Goal: Task Accomplishment & Management: Complete application form

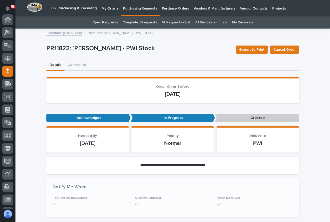
click at [10, 20] on icon at bounding box center [7, 20] width 5 height 5
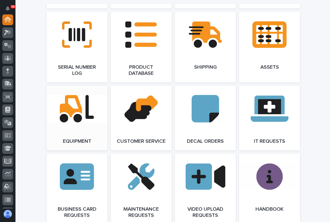
scroll to position [721, 0]
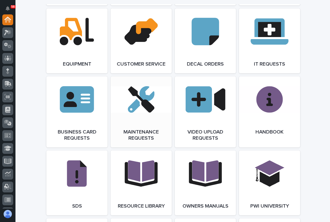
click at [127, 100] on link "Open Link" at bounding box center [141, 112] width 61 height 71
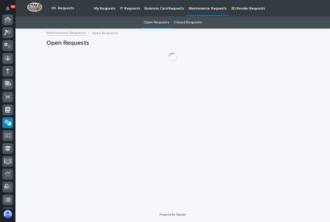
scroll to position [89, 0]
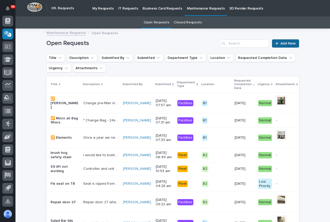
click at [282, 43] on span "Add New" at bounding box center [287, 44] width 15 height 4
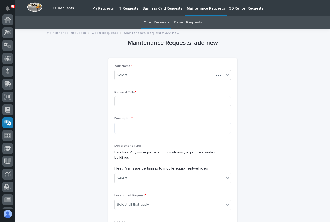
scroll to position [89, 0]
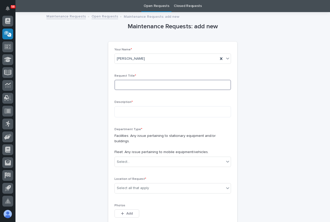
click at [129, 83] on input at bounding box center [172, 85] width 116 height 10
type input "Laser Oxygen"
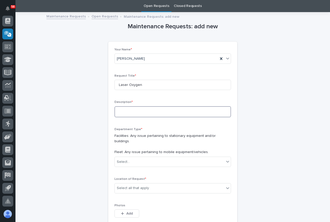
click at [123, 110] on textarea at bounding box center [172, 111] width 116 height 11
type textarea "*"
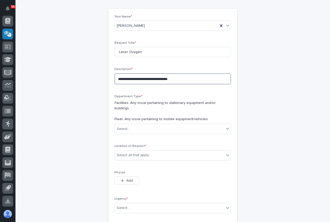
scroll to position [94, 0]
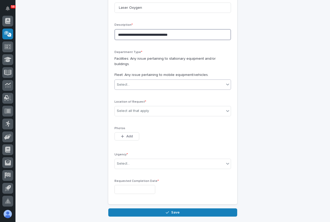
type textarea "**********"
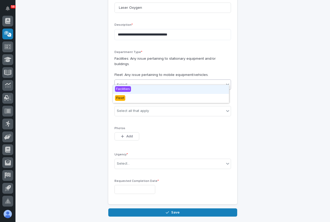
click at [184, 81] on div "Select..." at bounding box center [169, 85] width 109 height 9
click at [169, 90] on div "Facilities" at bounding box center [171, 89] width 116 height 9
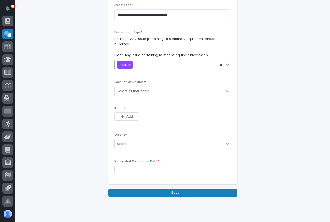
scroll to position [120, 0]
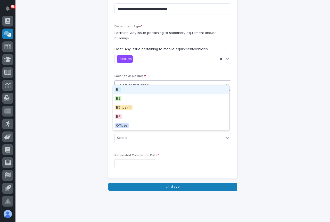
click at [165, 81] on div "Select all that apply" at bounding box center [169, 85] width 109 height 9
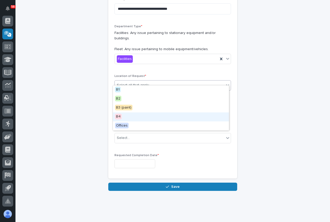
click at [126, 114] on div "B4" at bounding box center [171, 117] width 116 height 9
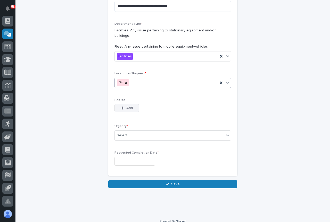
scroll to position [123, 0]
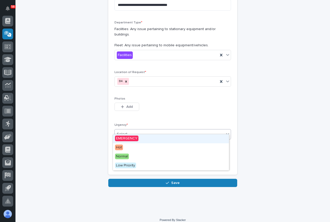
click at [132, 130] on div "Select..." at bounding box center [169, 134] width 109 height 9
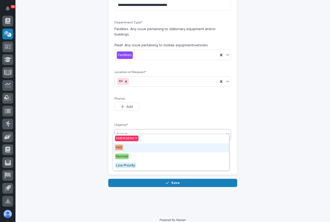
click at [130, 149] on div "Hot" at bounding box center [171, 148] width 116 height 9
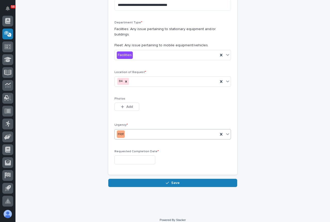
click at [127, 156] on input "text" at bounding box center [134, 160] width 41 height 9
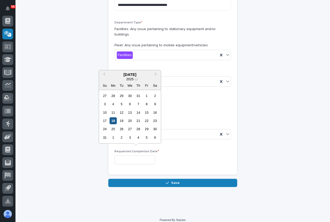
click at [113, 117] on div "18" at bounding box center [112, 120] width 7 height 7
type input "**********"
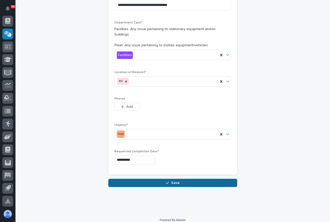
click at [159, 179] on button "Save" at bounding box center [172, 183] width 129 height 8
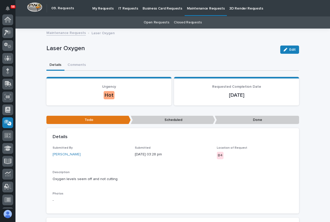
scroll to position [89, 0]
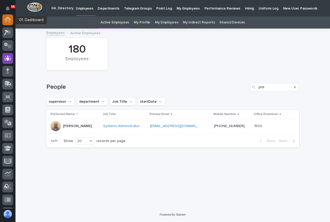
click at [5, 22] on icon at bounding box center [7, 20] width 7 height 6
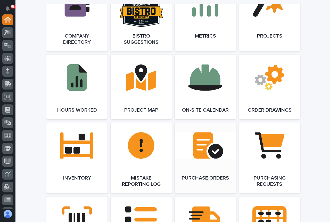
scroll to position [464, 0]
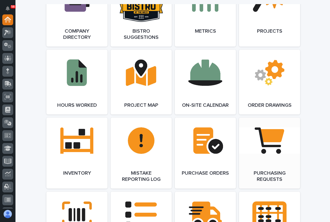
click at [265, 154] on span "Open Link" at bounding box center [269, 153] width 17 height 4
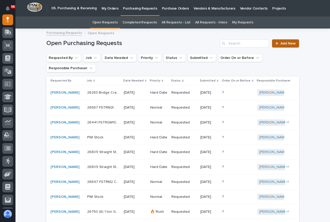
click at [277, 46] on link "Add New" at bounding box center [285, 43] width 27 height 8
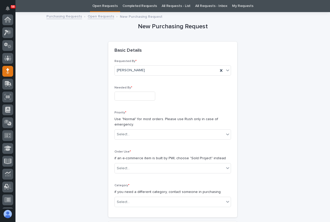
scroll to position [52, 0]
click at [124, 95] on input "text" at bounding box center [134, 96] width 41 height 9
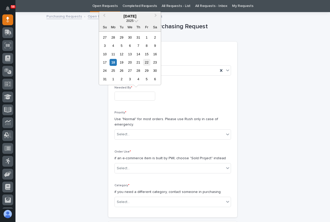
click at [146, 64] on div "22" at bounding box center [146, 62] width 7 height 7
type input "**********"
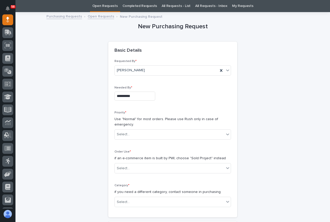
scroll to position [68, 0]
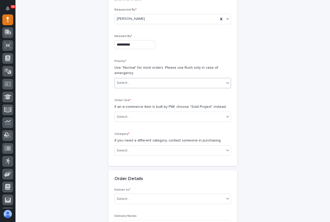
click at [156, 82] on div "Select..." at bounding box center [169, 83] width 109 height 9
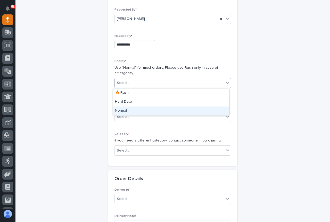
click at [129, 107] on div "Normal" at bounding box center [171, 111] width 116 height 9
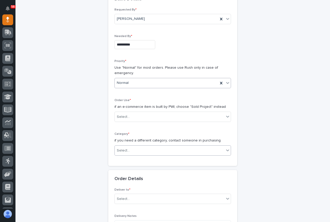
scroll to position [120, 0]
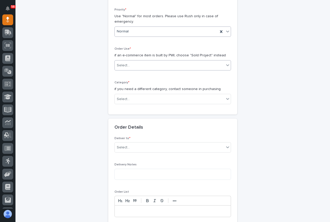
click at [151, 68] on div "Select..." at bounding box center [169, 65] width 109 height 9
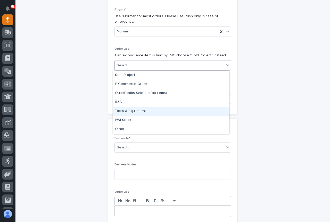
click at [134, 113] on div "Tools & Equipment" at bounding box center [171, 111] width 116 height 9
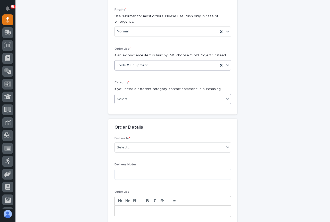
click at [153, 96] on div "Select..." at bounding box center [169, 99] width 109 height 9
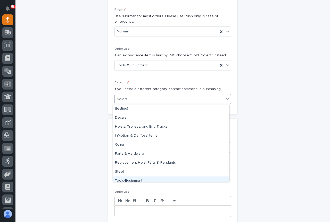
click at [143, 179] on div "Tools/Equipment" at bounding box center [171, 181] width 116 height 9
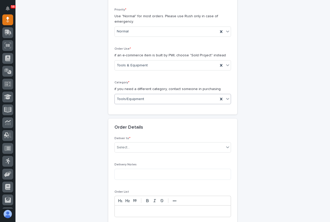
scroll to position [171, 0]
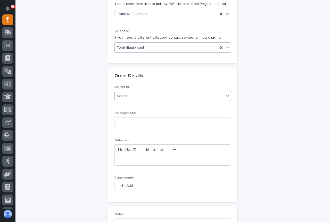
click at [149, 96] on div "Select..." at bounding box center [169, 96] width 109 height 9
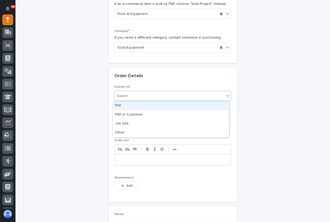
click at [133, 108] on div "PWI" at bounding box center [171, 106] width 116 height 9
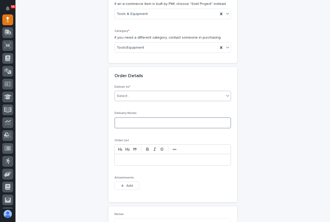
click at [132, 122] on textarea at bounding box center [172, 122] width 116 height 11
type textarea "*"
type textarea "**********"
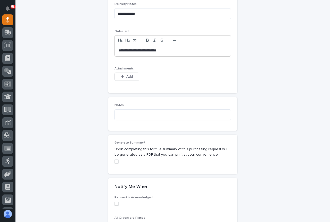
scroll to position [300, 0]
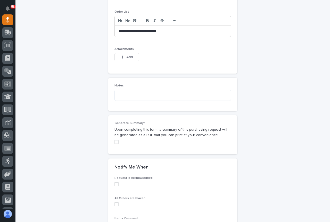
click at [114, 142] on span at bounding box center [116, 142] width 4 height 4
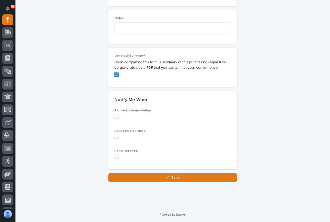
click at [115, 117] on span at bounding box center [116, 117] width 4 height 4
click at [114, 137] on span at bounding box center [116, 137] width 4 height 4
click at [115, 157] on span at bounding box center [116, 157] width 4 height 4
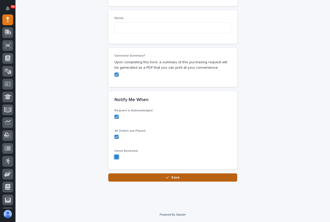
click at [151, 181] on button "Save" at bounding box center [172, 178] width 129 height 8
